Goal: Task Accomplishment & Management: Manage account settings

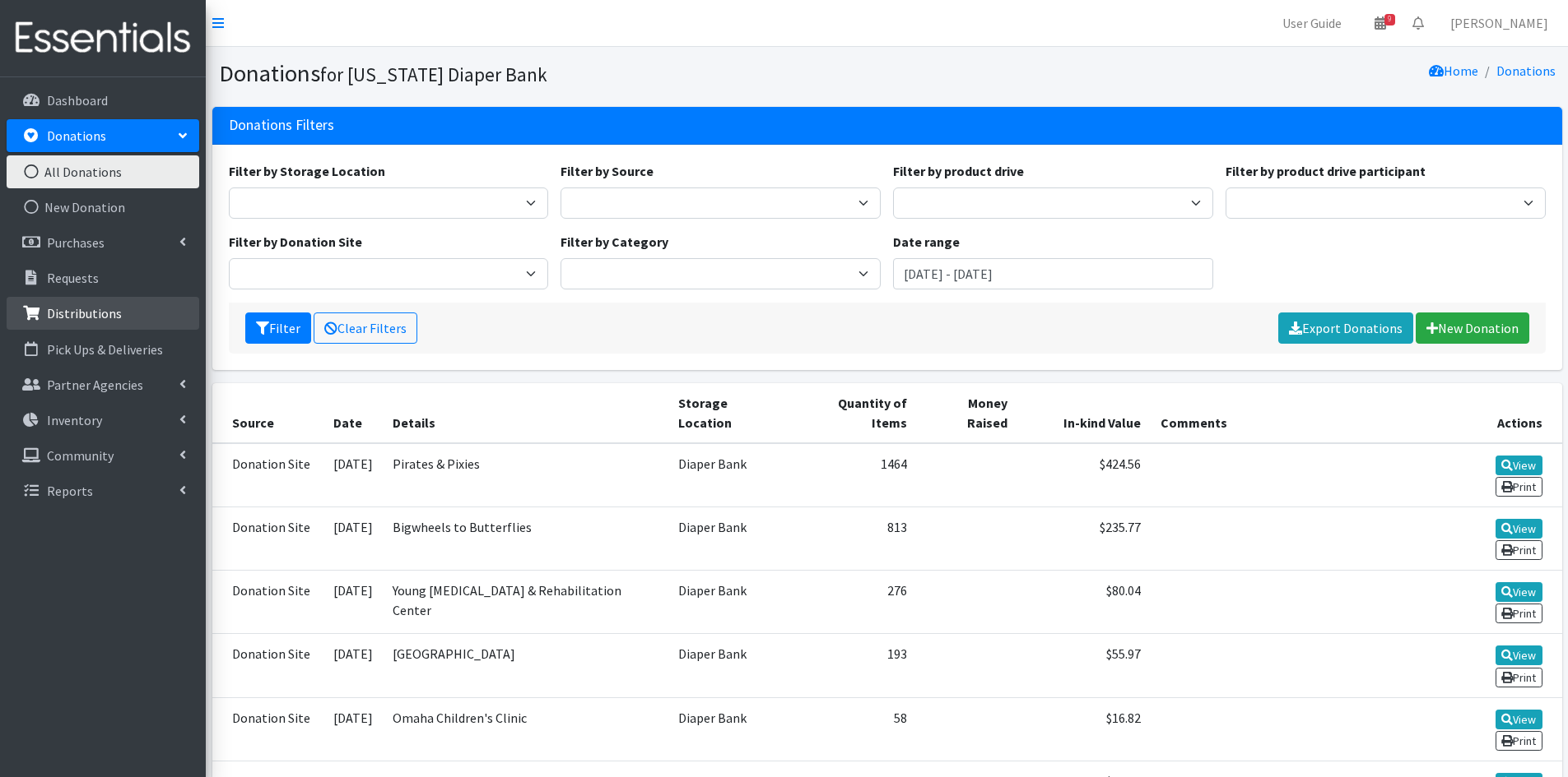
click at [99, 312] on p "Distributions" at bounding box center [84, 313] width 75 height 16
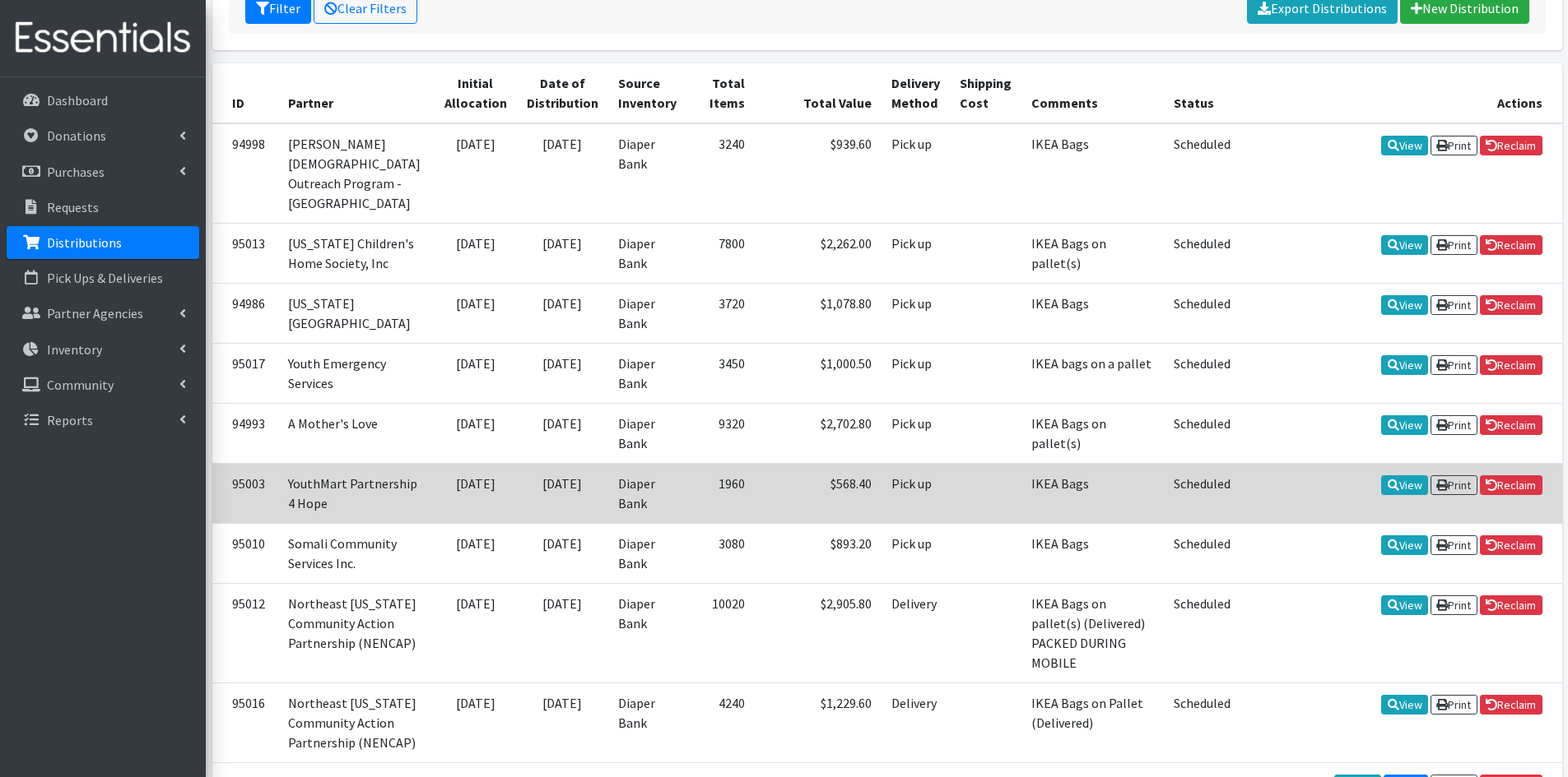
scroll to position [329, 0]
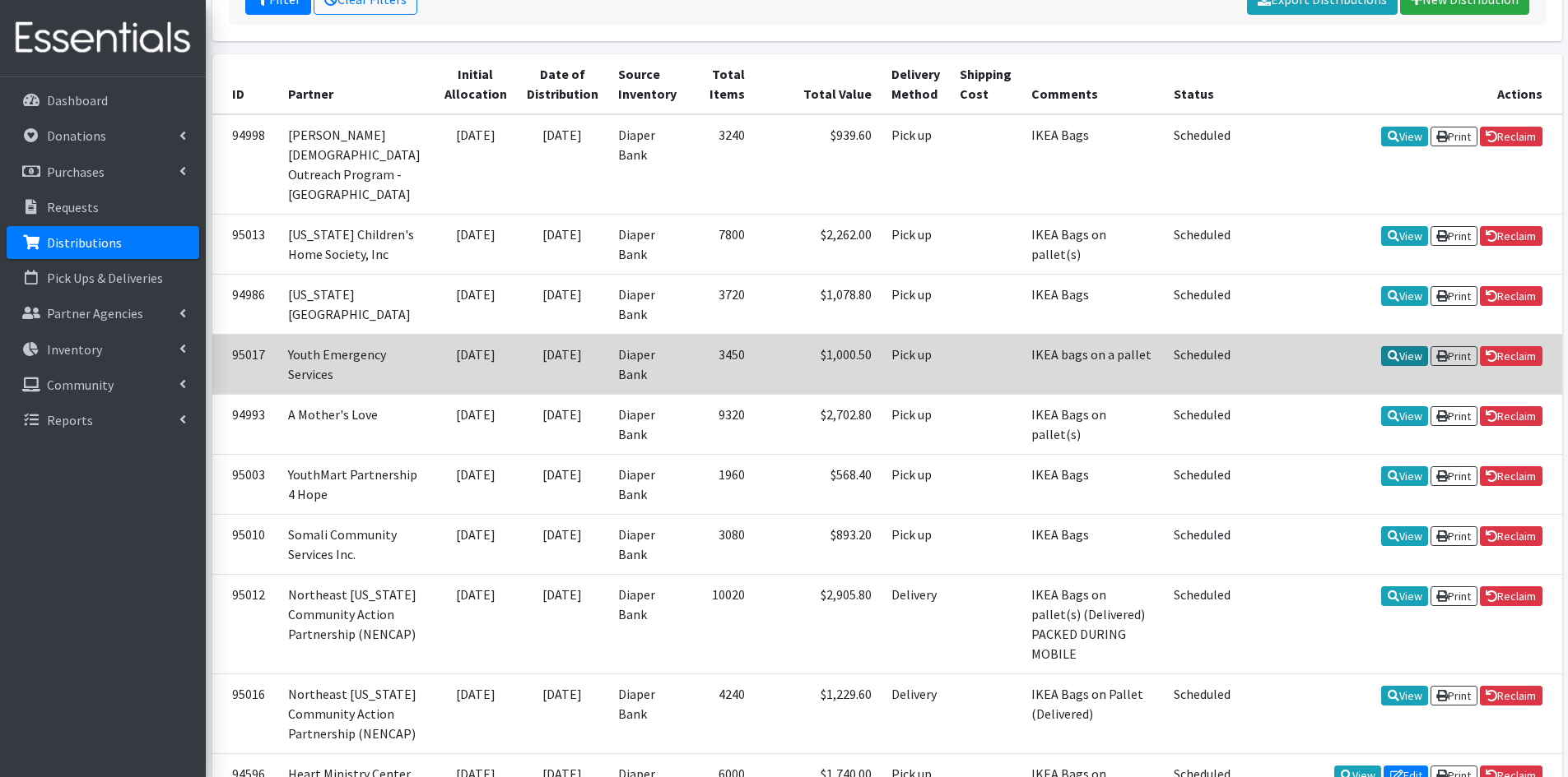
click at [1389, 350] on icon at bounding box center [1393, 356] width 12 height 12
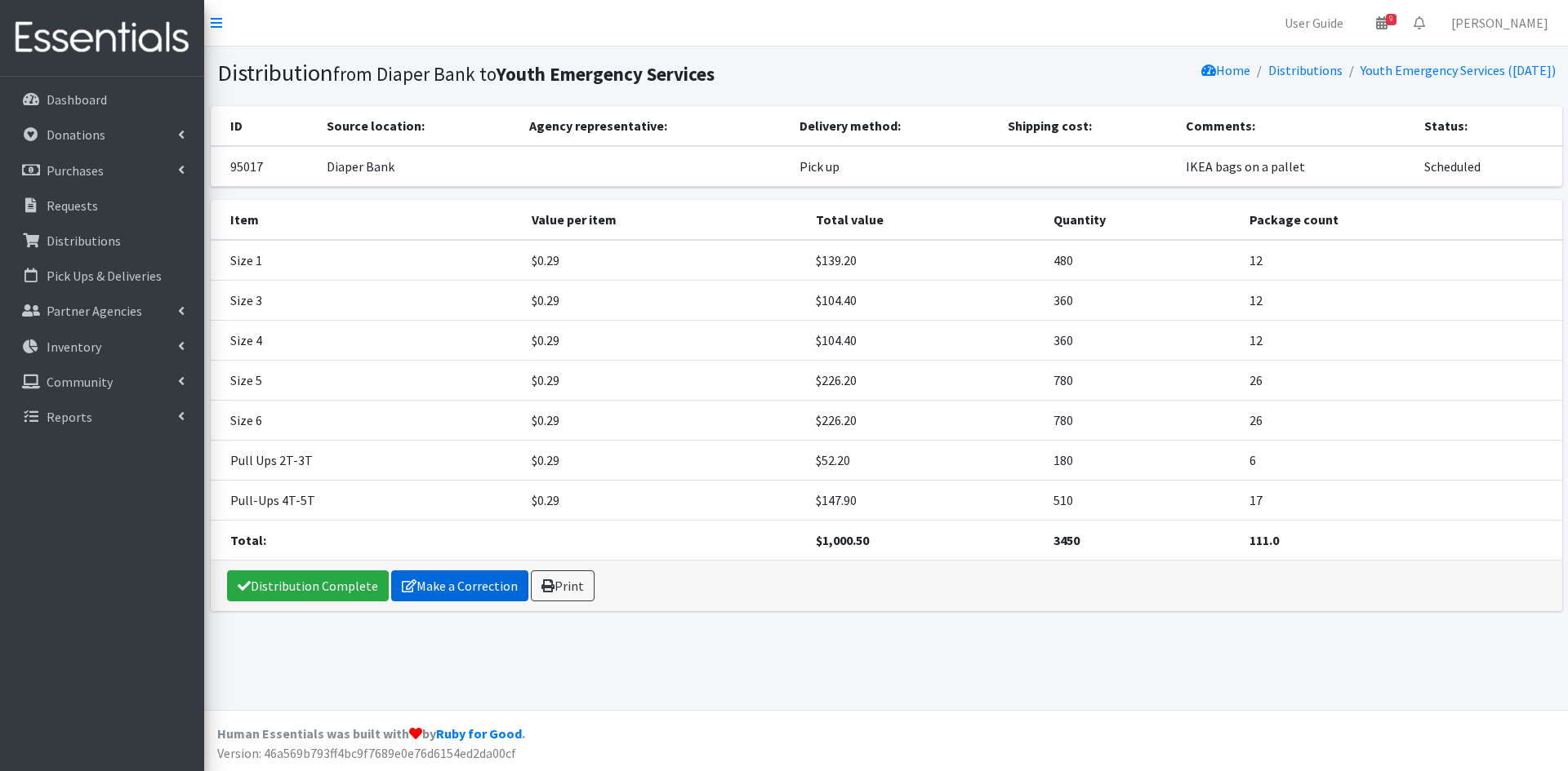
click at [463, 586] on link "Make a Correction" at bounding box center [460, 586] width 137 height 31
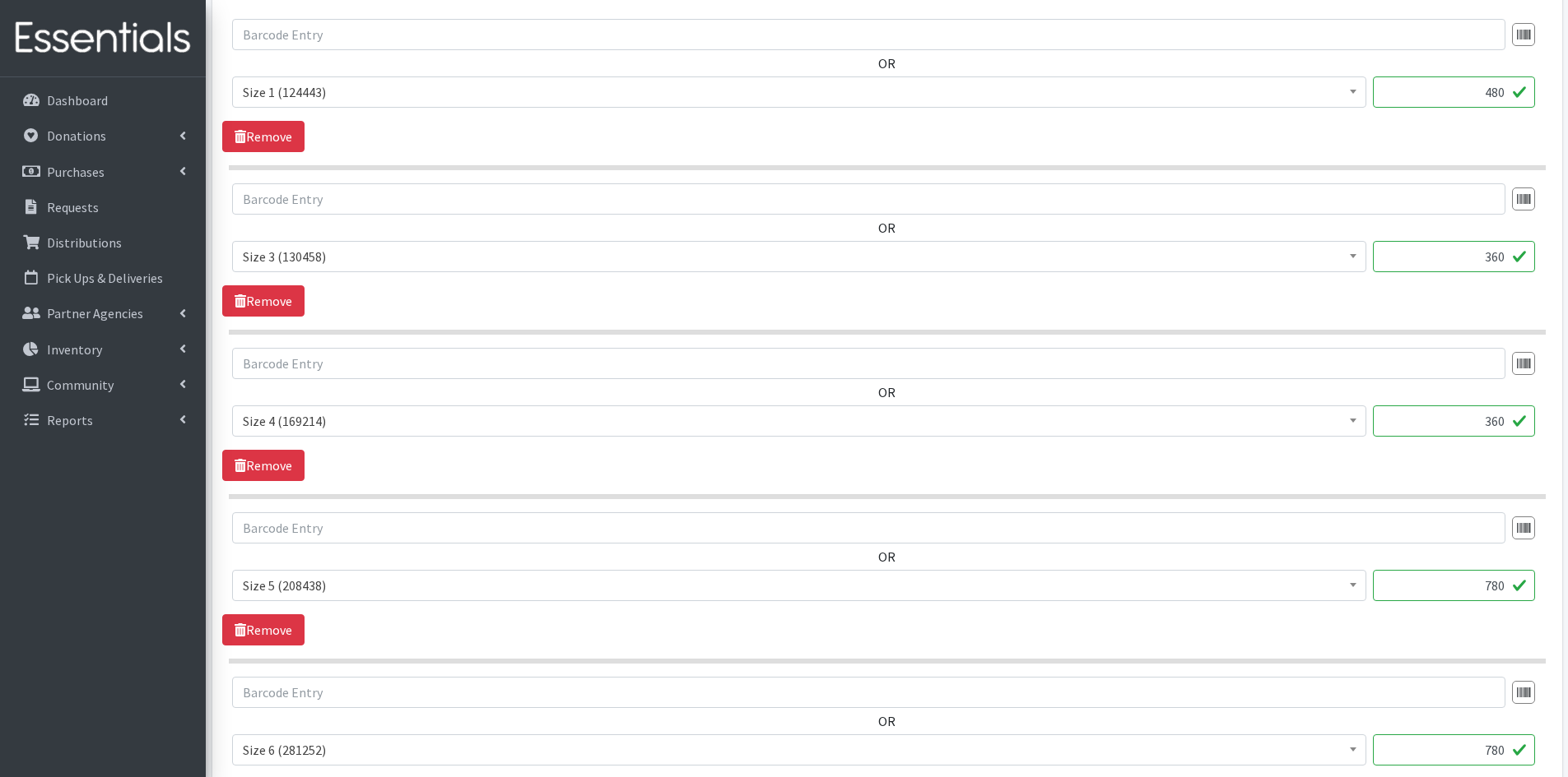
scroll to position [576, 0]
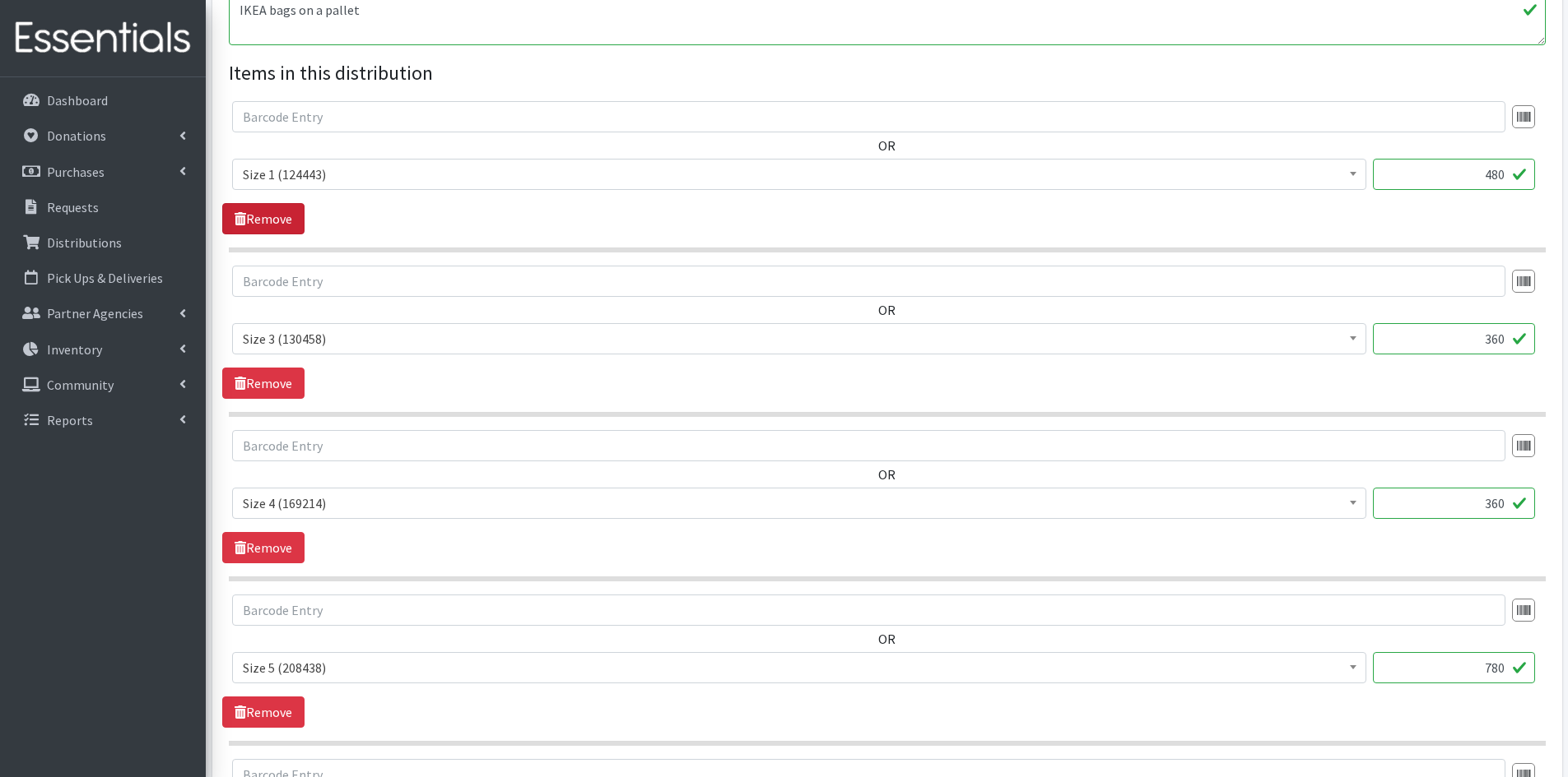
click at [293, 221] on link "Remove" at bounding box center [263, 218] width 82 height 32
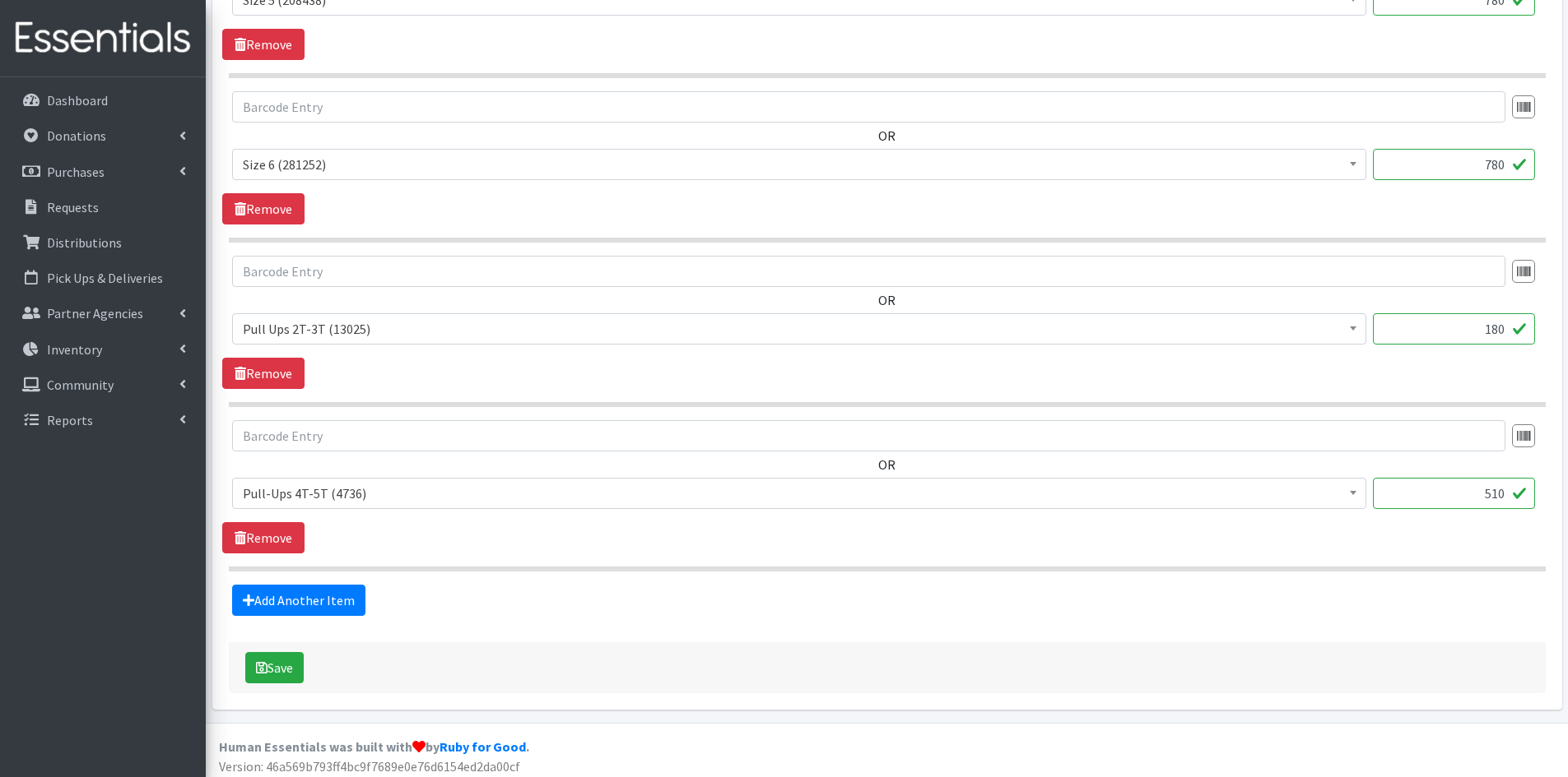
scroll to position [922, 0]
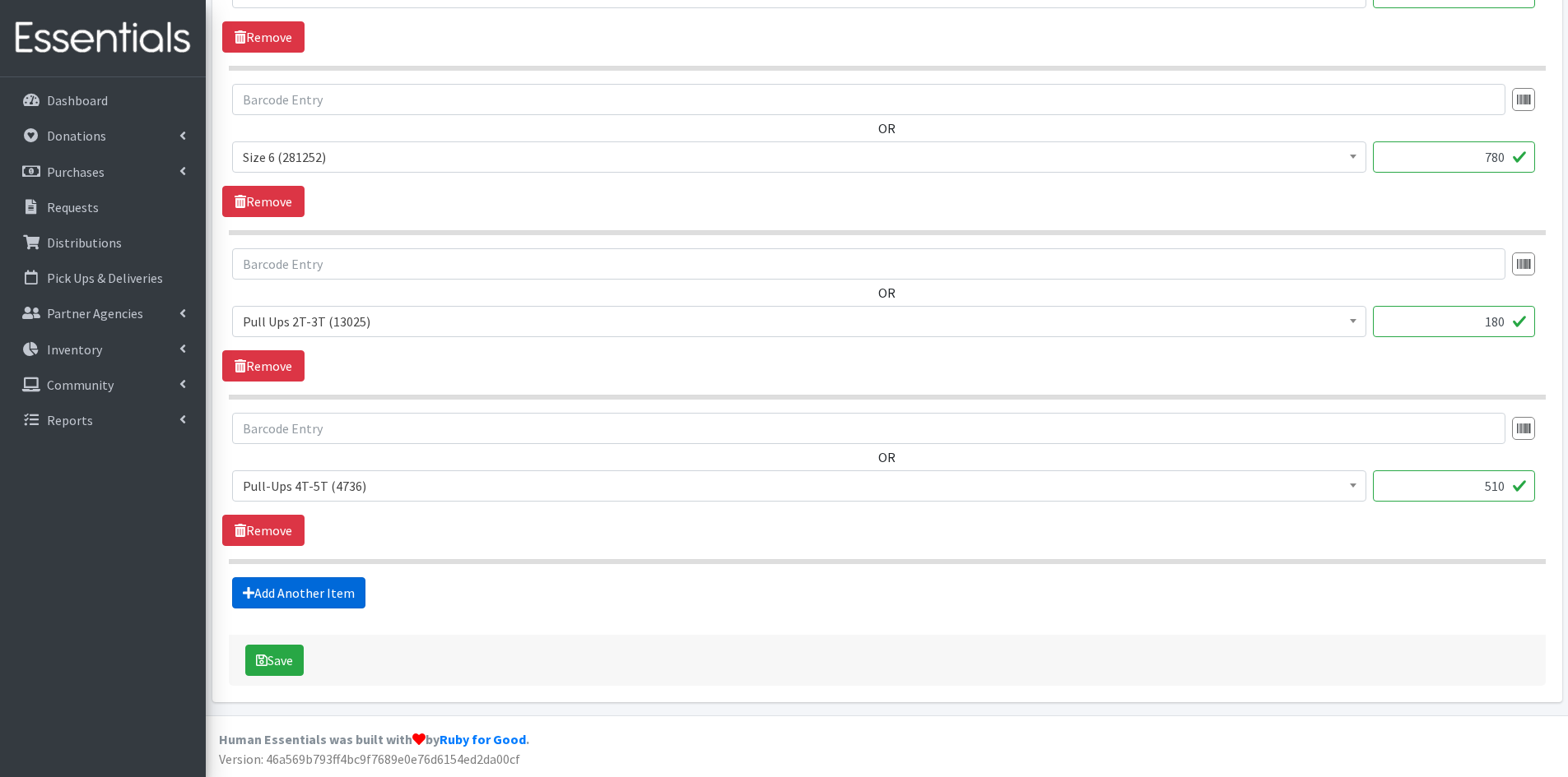
click at [298, 594] on link "Add Another Item" at bounding box center [299, 593] width 134 height 32
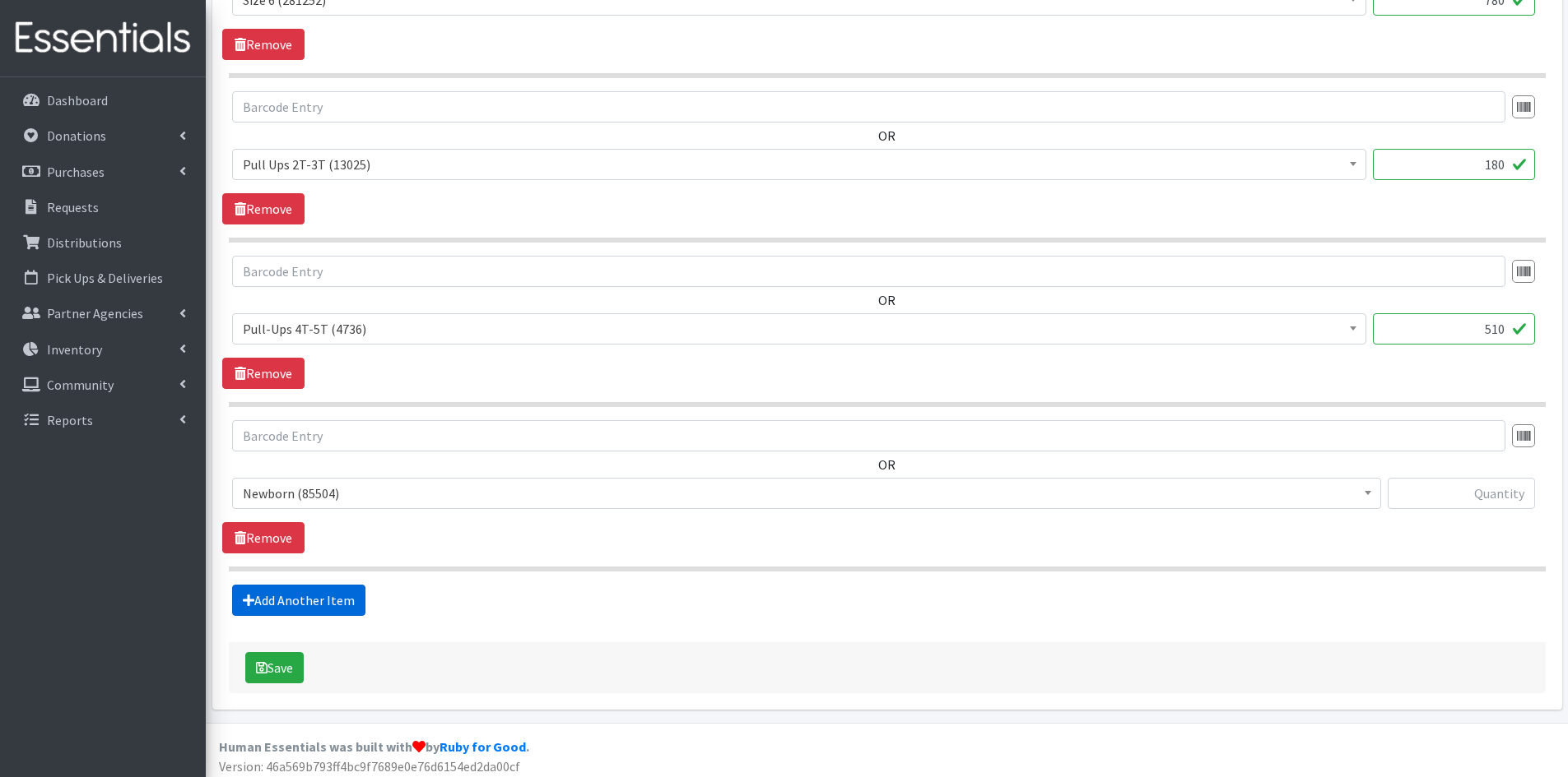
scroll to position [1087, 0]
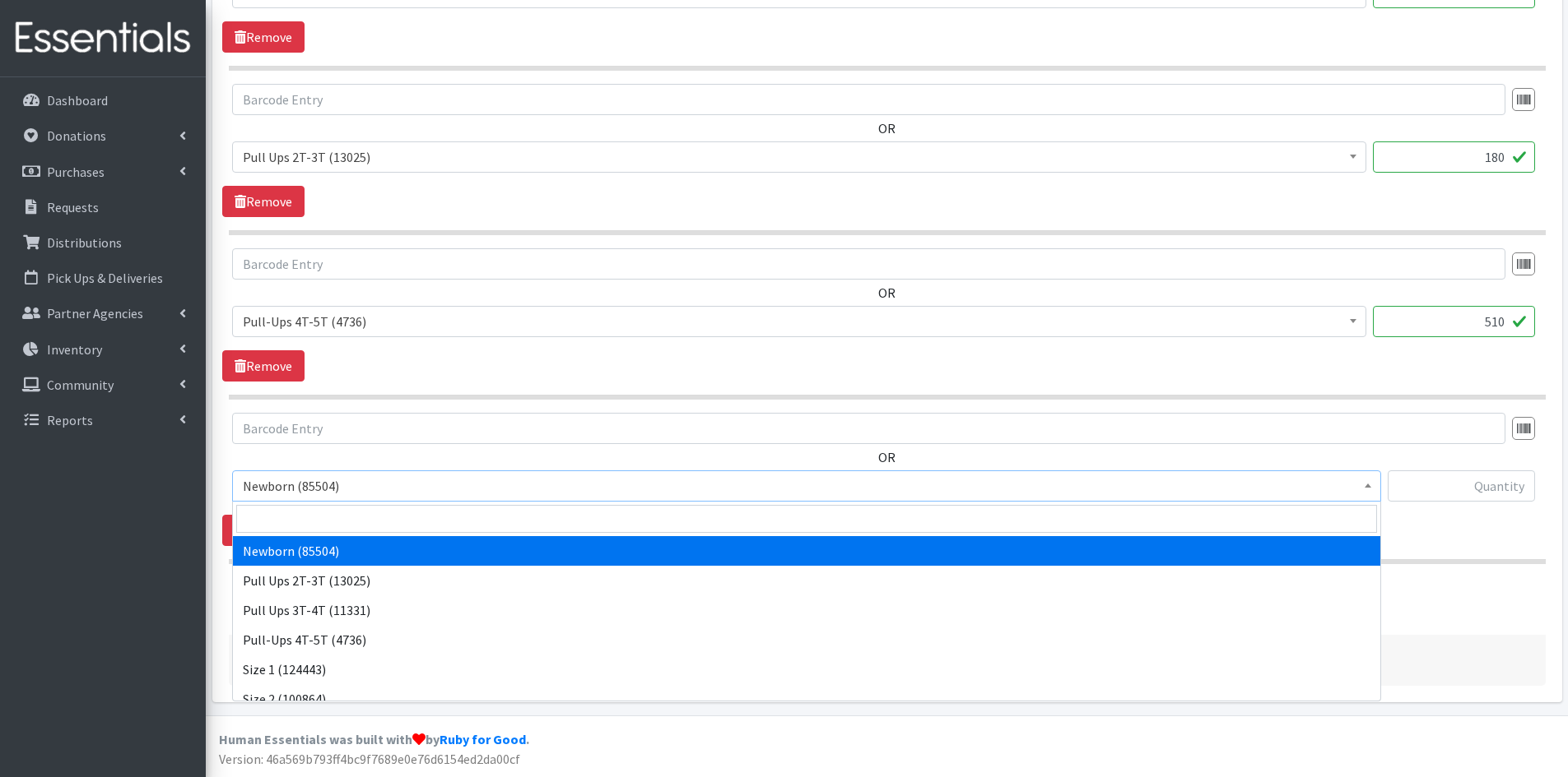
click at [363, 478] on span "Newborn (85504)" at bounding box center [806, 486] width 1127 height 23
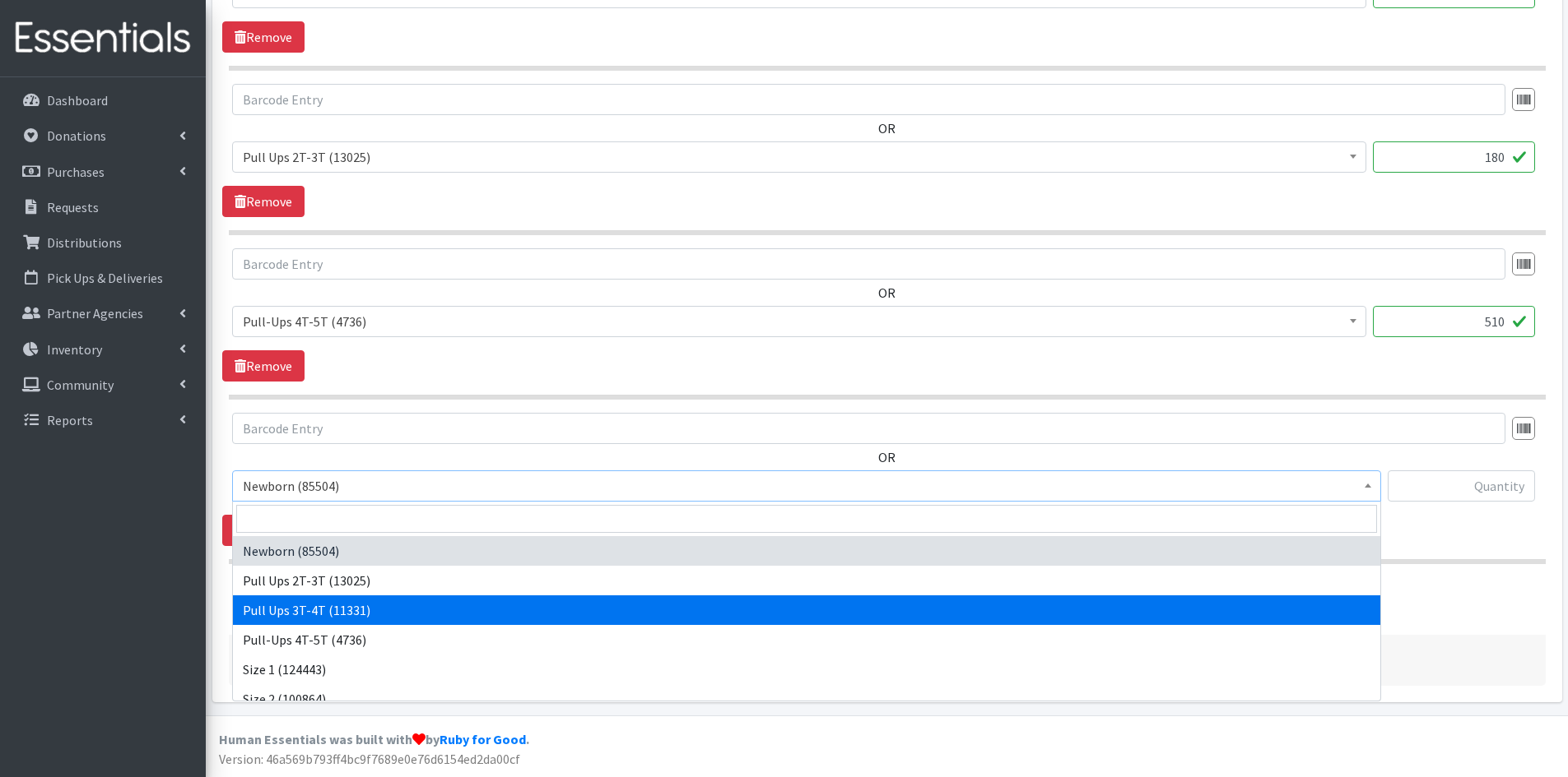
select select "3697"
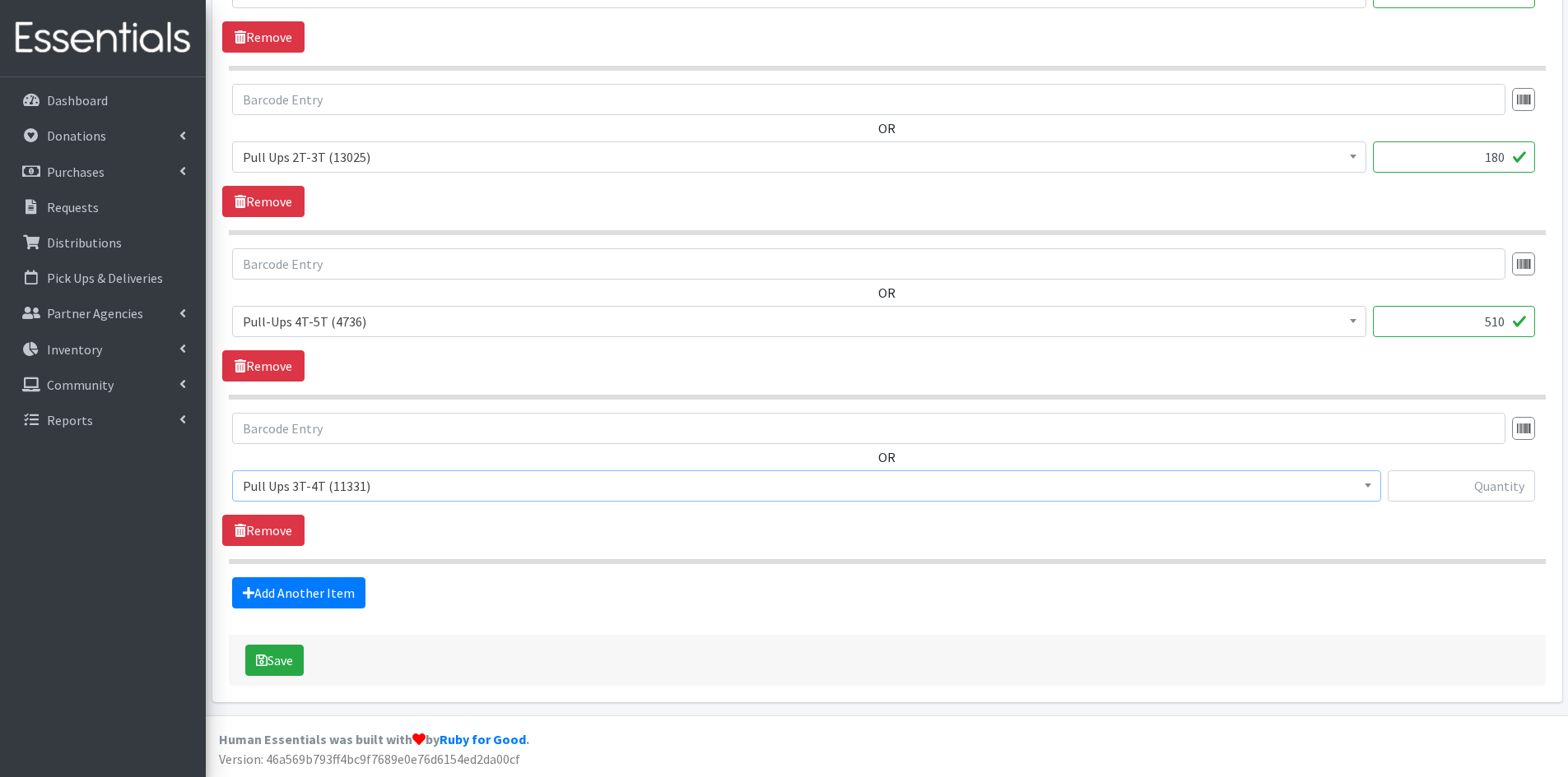
click at [439, 560] on hr at bounding box center [886, 561] width 1317 height 5
click at [1454, 489] on input "text" at bounding box center [1461, 486] width 147 height 32
type input "360"
click at [284, 655] on button "Save" at bounding box center [274, 661] width 59 height 32
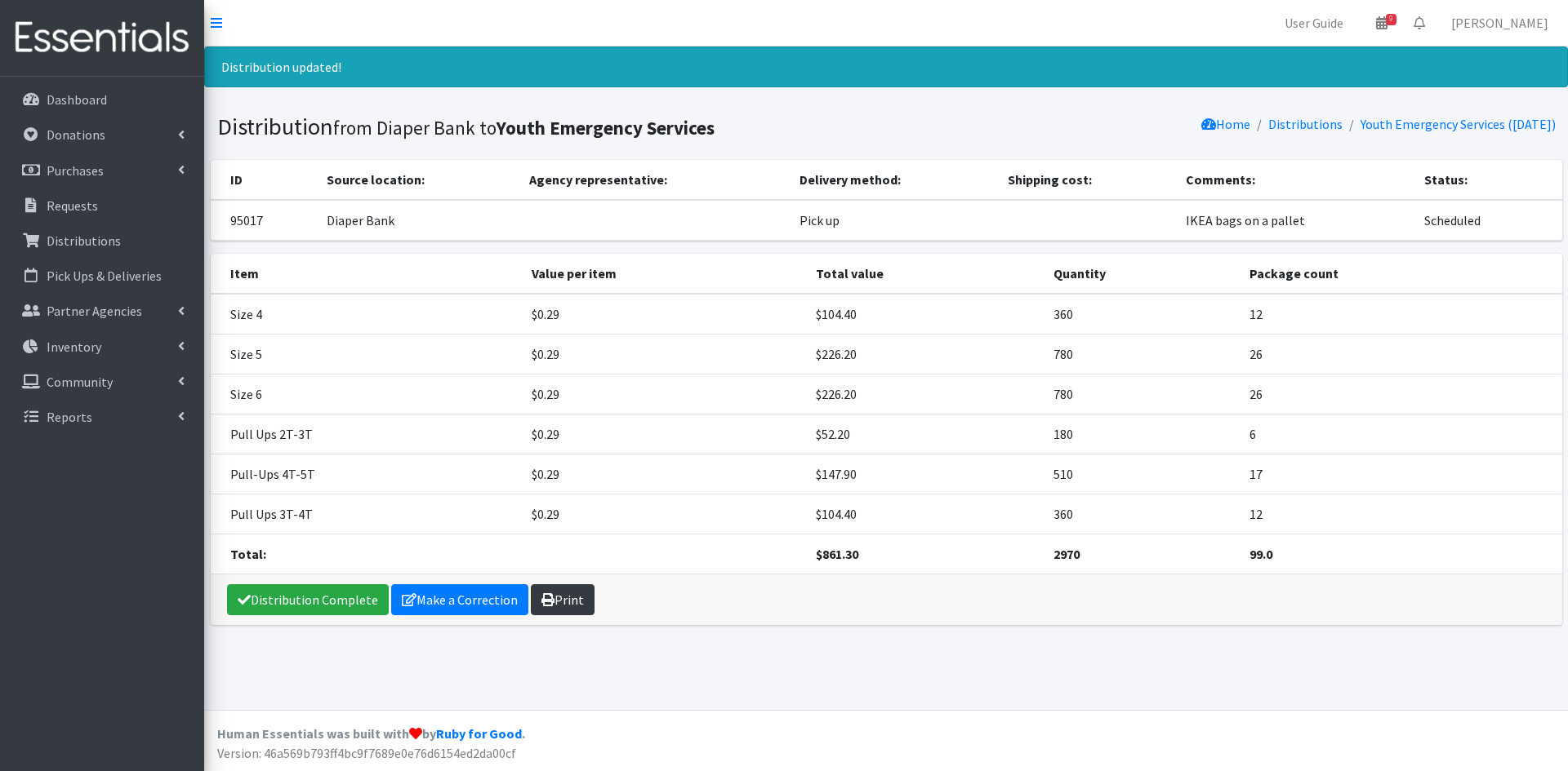
click at [550, 604] on link "Print" at bounding box center [563, 600] width 64 height 31
